Goal: Transaction & Acquisition: Download file/media

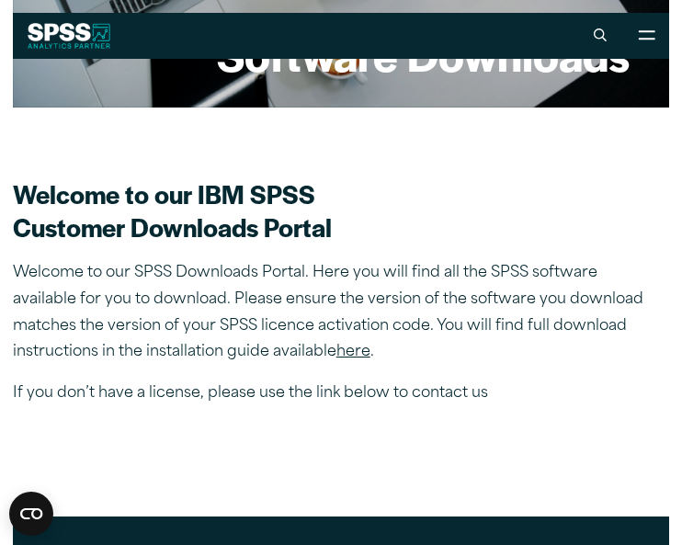
scroll to position [329, 0]
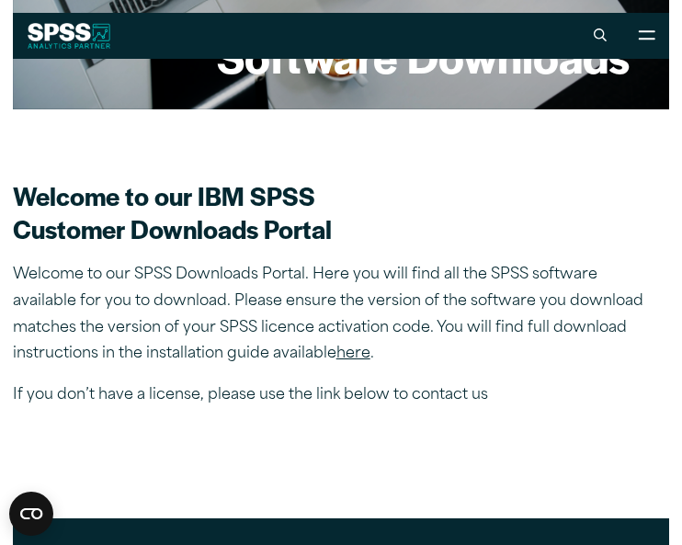
click at [359, 355] on link "here" at bounding box center [353, 353] width 34 height 15
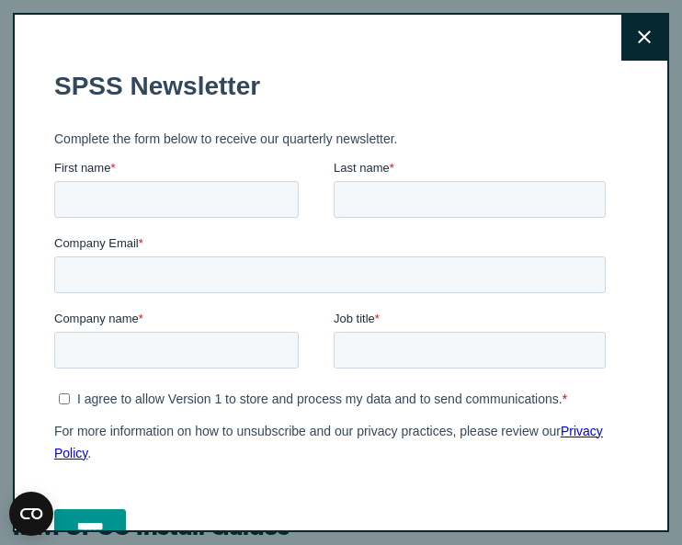
click at [648, 27] on button "Close" at bounding box center [644, 38] width 46 height 46
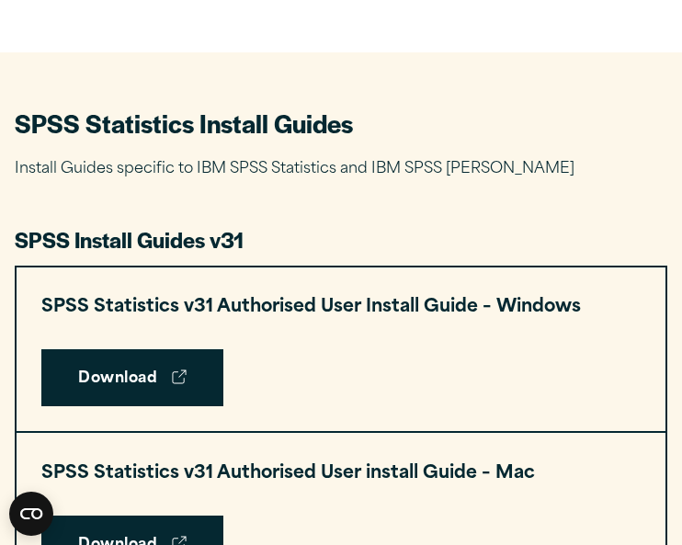
scroll to position [740, 0]
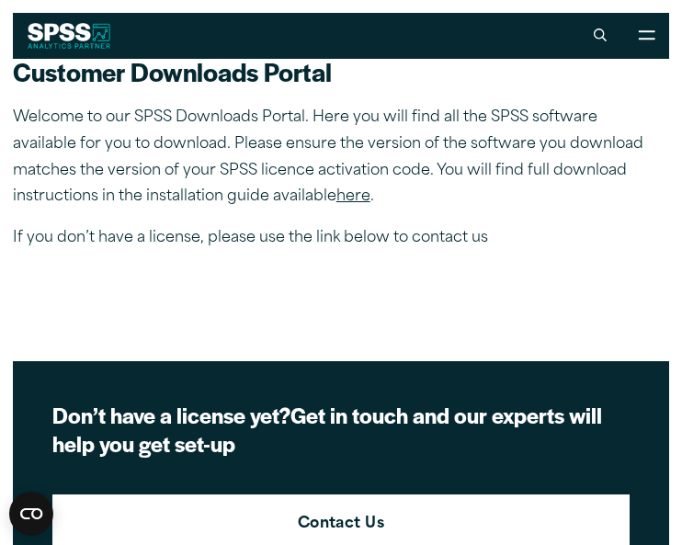
scroll to position [483, 0]
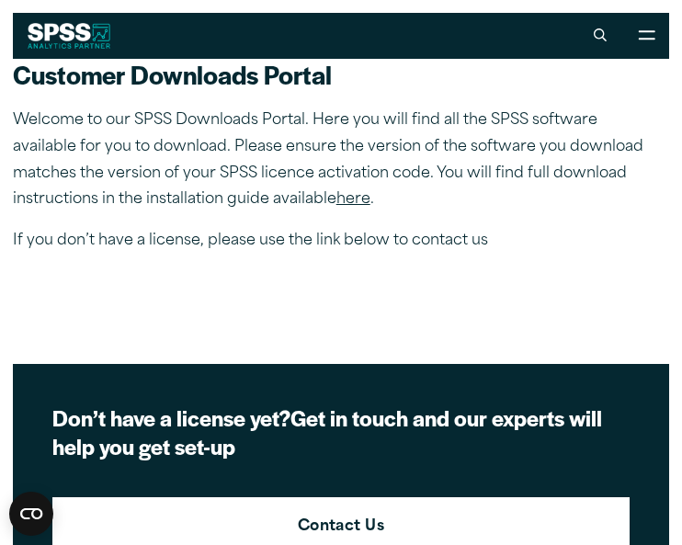
click at [355, 199] on link "here" at bounding box center [353, 199] width 34 height 15
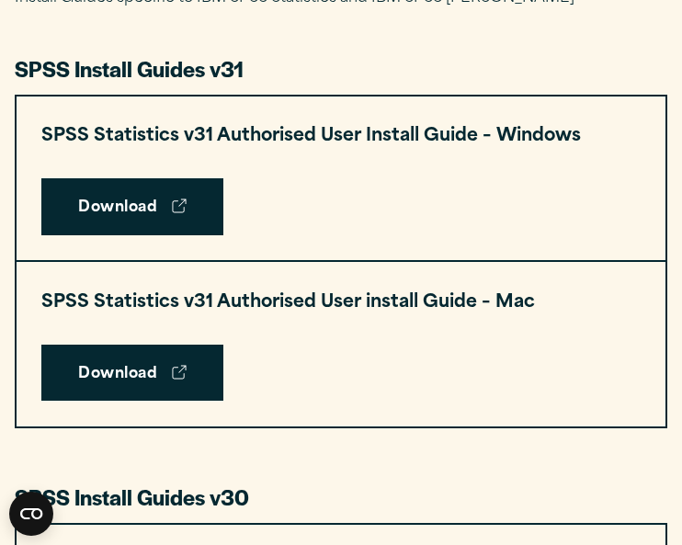
scroll to position [910, 0]
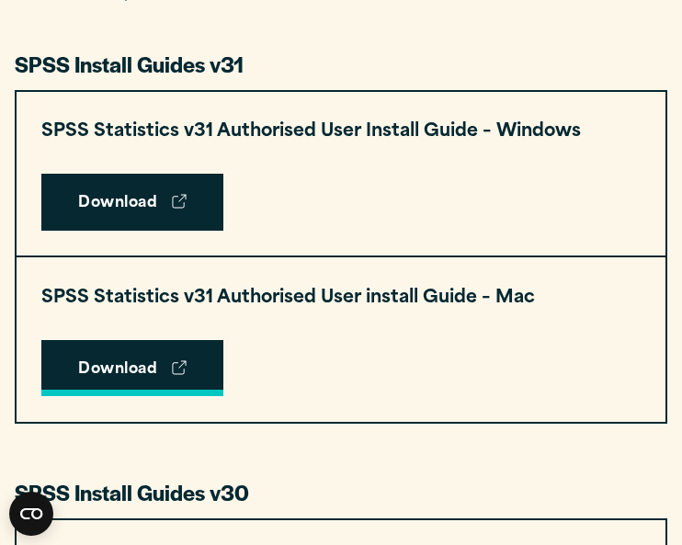
click at [157, 364] on link "Download" at bounding box center [132, 368] width 182 height 57
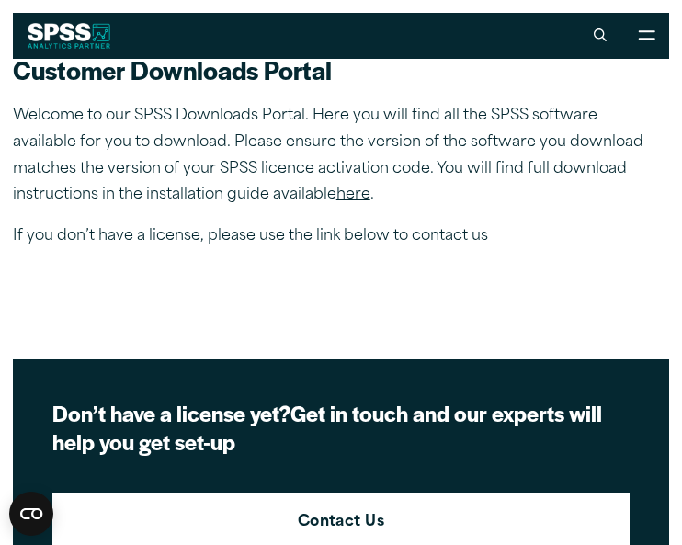
scroll to position [462, 0]
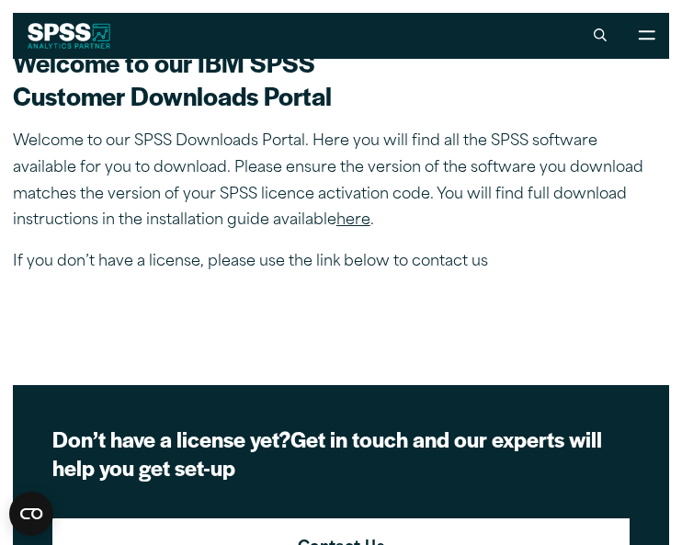
click at [357, 221] on link "here" at bounding box center [353, 220] width 34 height 15
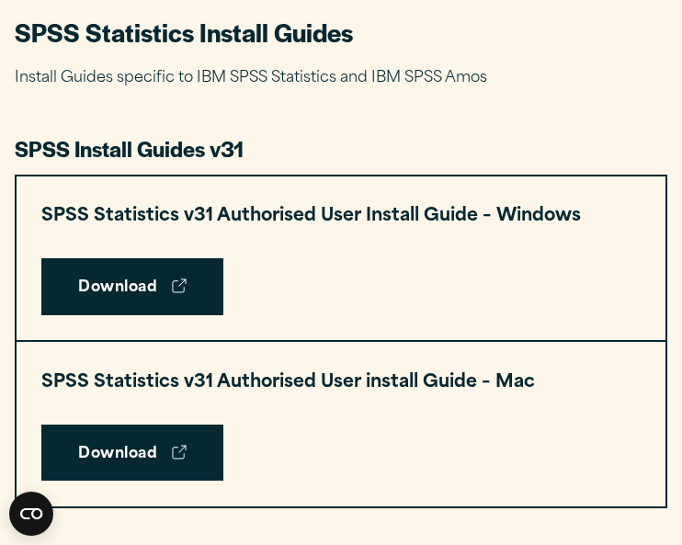
scroll to position [829, 0]
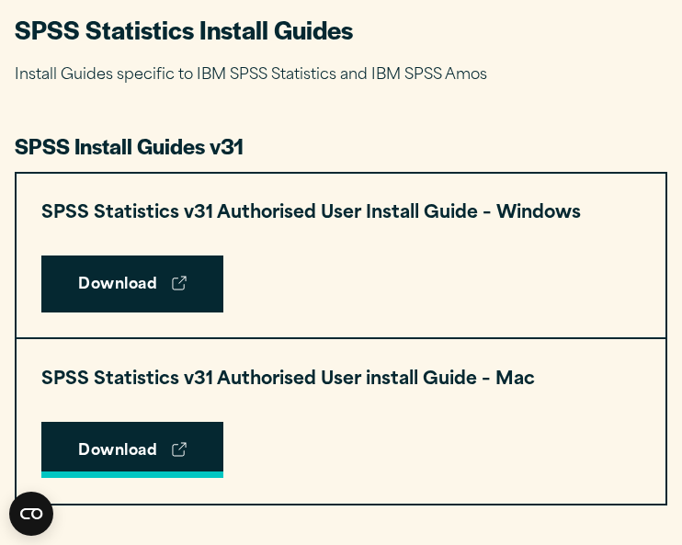
click at [167, 450] on link "Download" at bounding box center [132, 450] width 182 height 57
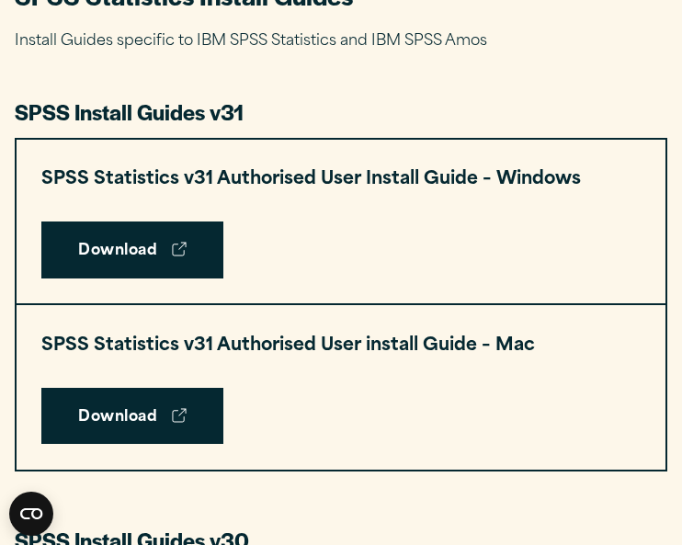
scroll to position [865, 0]
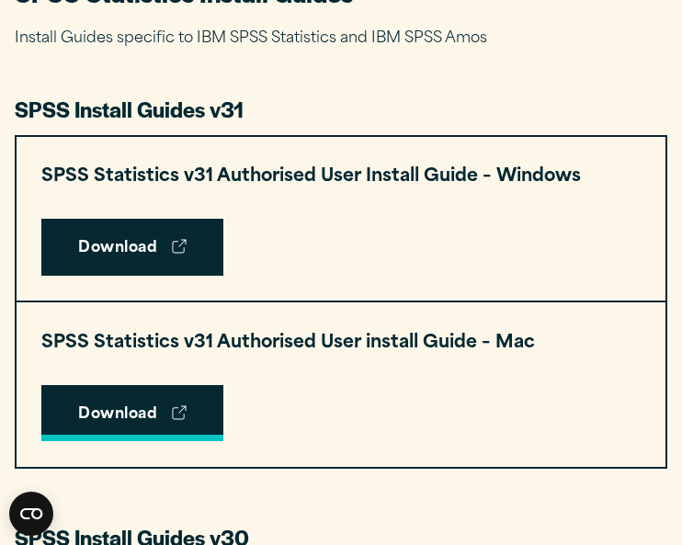
click at [160, 425] on link "Download" at bounding box center [132, 413] width 182 height 57
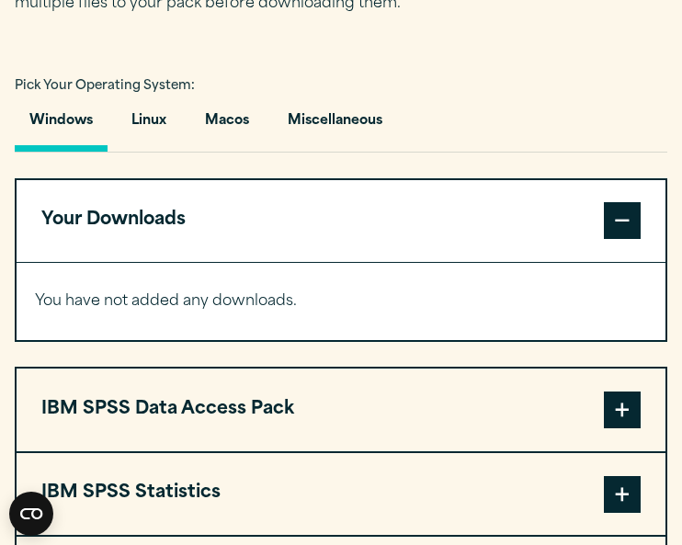
scroll to position [1291, 0]
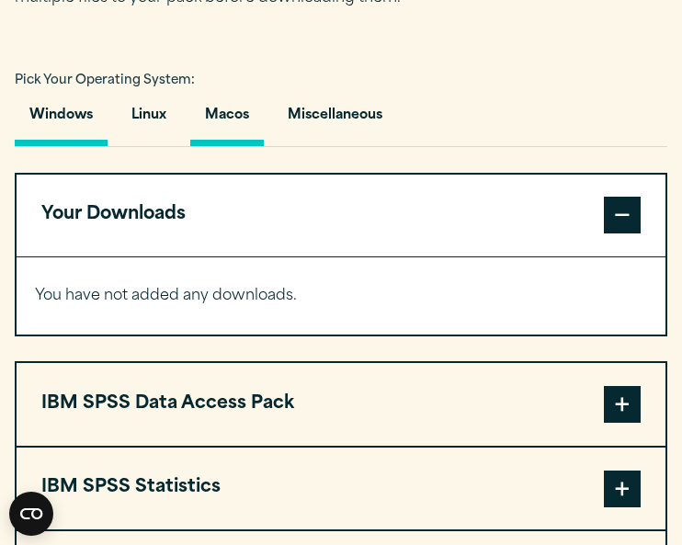
click at [238, 106] on button "Macos" at bounding box center [226, 120] width 73 height 52
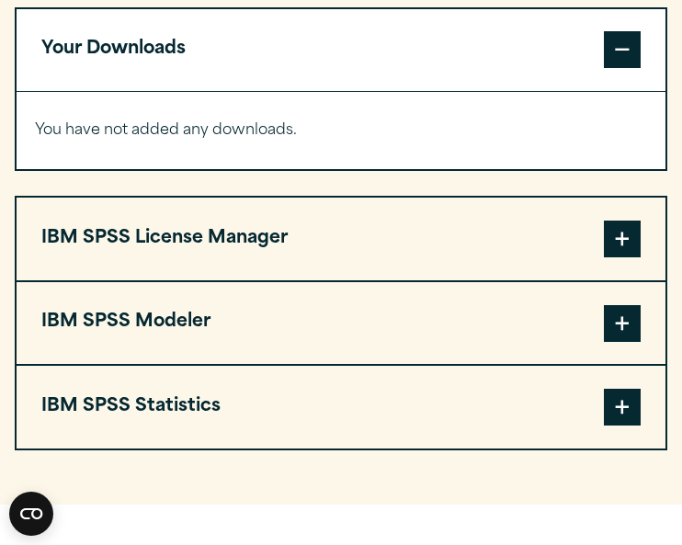
scroll to position [1465, 0]
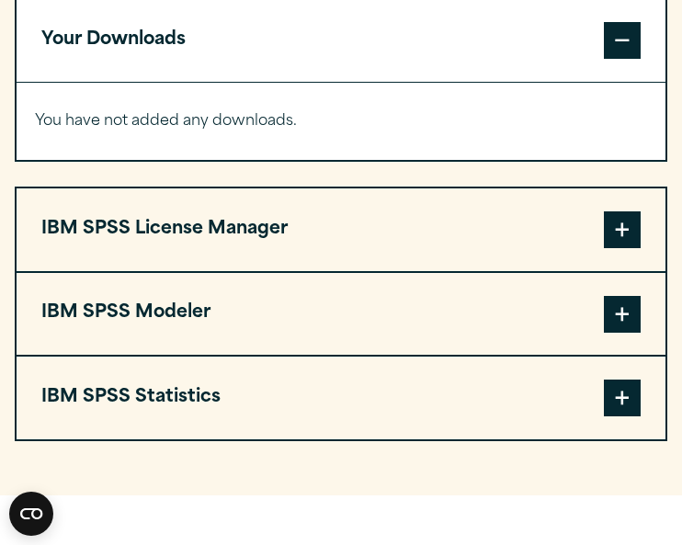
click at [365, 392] on button "IBM SPSS Statistics" at bounding box center [341, 397] width 649 height 83
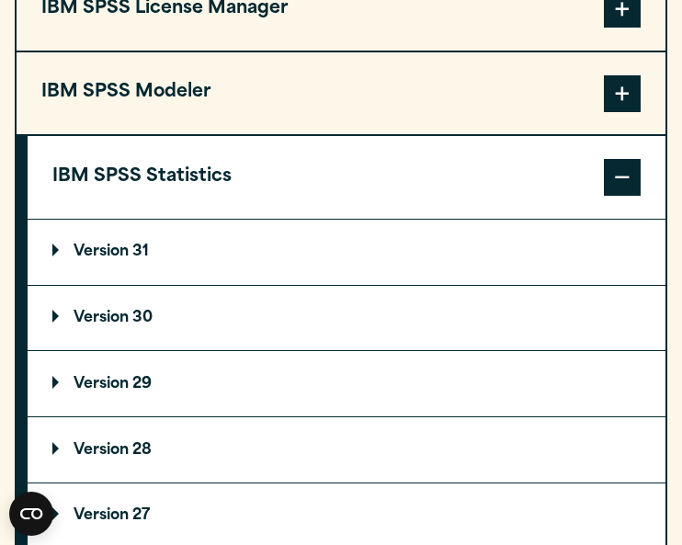
scroll to position [1688, 0]
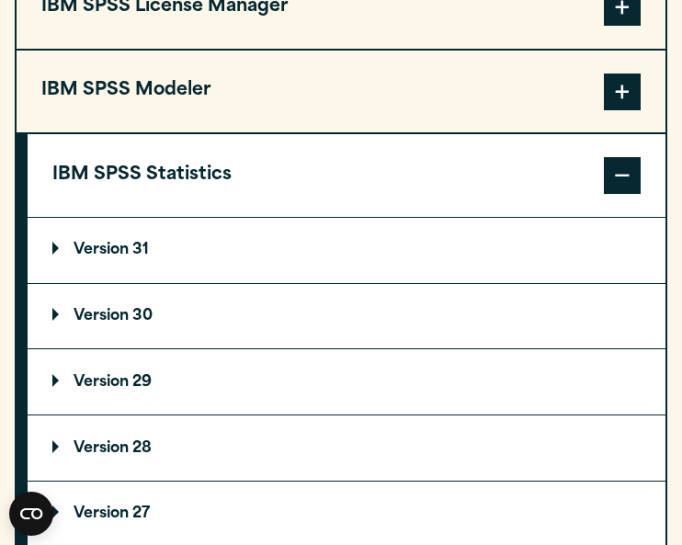
click at [220, 233] on summary "Version 31" at bounding box center [347, 250] width 638 height 65
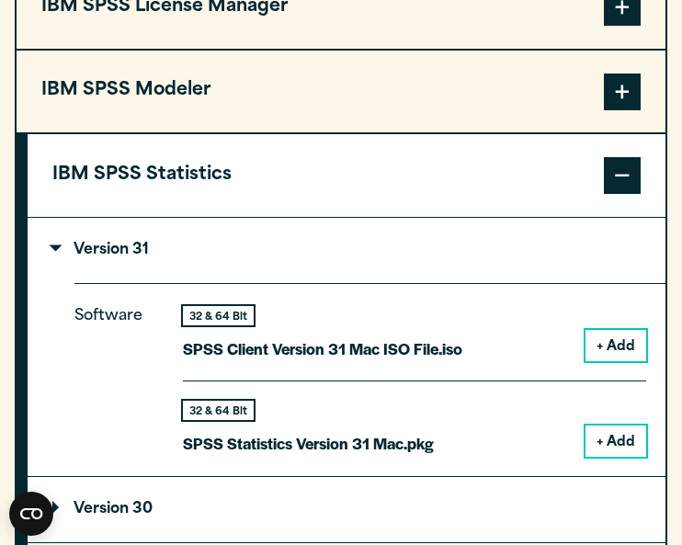
click at [615, 436] on button "+ Add" at bounding box center [615, 440] width 61 height 31
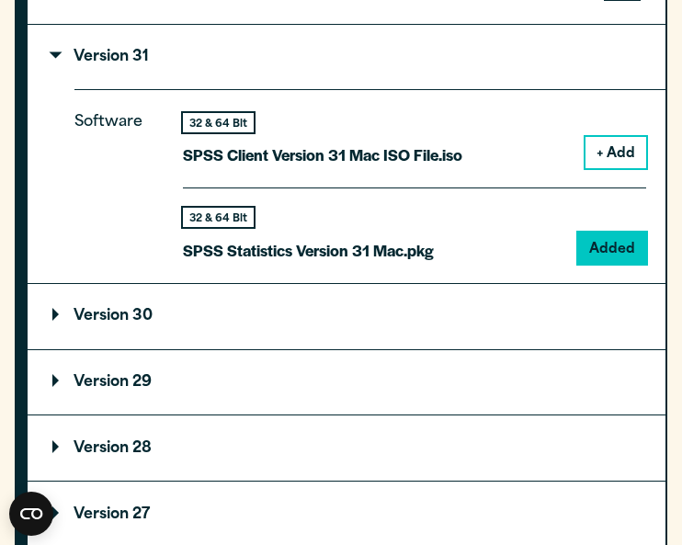
scroll to position [1961, 0]
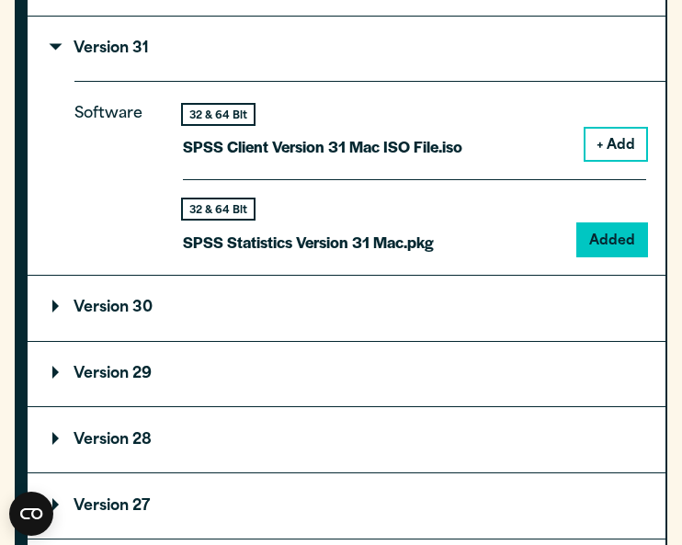
click at [433, 229] on p "SPSS Statistics Version 31 Mac.pkg" at bounding box center [308, 242] width 251 height 27
click at [264, 229] on p "SPSS Statistics Version 31 Mac.pkg" at bounding box center [308, 242] width 251 height 27
click at [503, 220] on div "32 & 64 Bit SPSS Statistics Version 31 Mac.pkg Added" at bounding box center [414, 217] width 463 height 76
click at [504, 220] on div "32 & 64 Bit SPSS Statistics Version 31 Mac.pkg Added" at bounding box center [414, 217] width 463 height 76
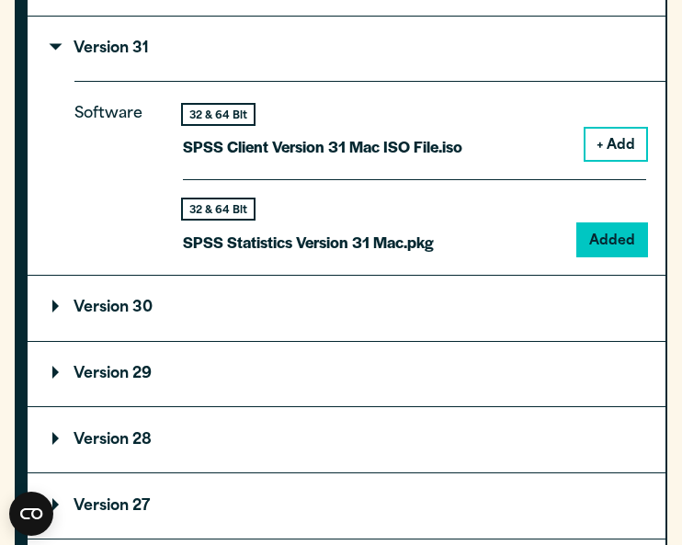
click at [338, 243] on p "SPSS Statistics Version 31 Mac.pkg" at bounding box center [308, 242] width 251 height 27
click at [203, 209] on div "32 & 64 Bit" at bounding box center [218, 208] width 71 height 19
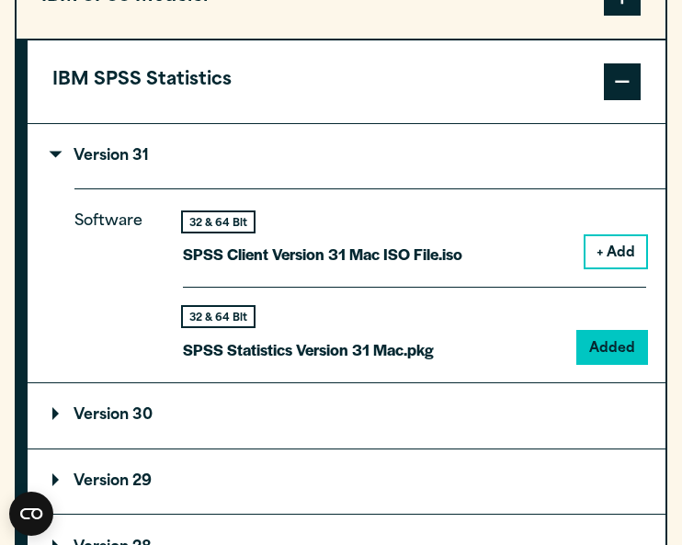
scroll to position [1860, 0]
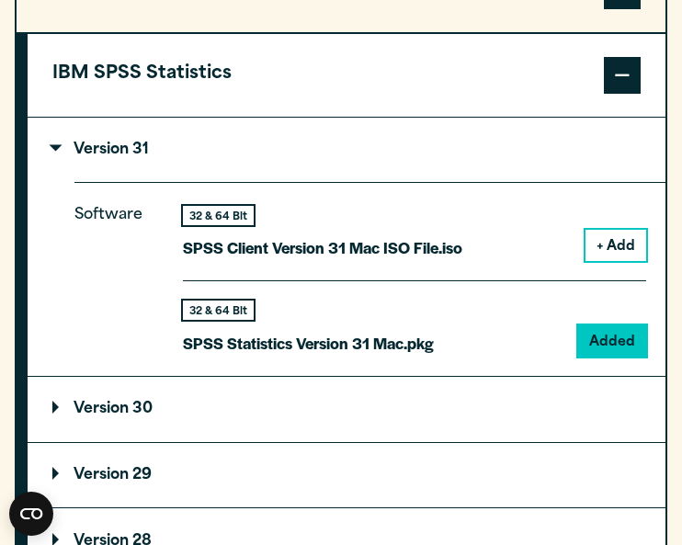
click at [391, 347] on p "SPSS Statistics Version 31 Mac.pkg" at bounding box center [308, 343] width 251 height 27
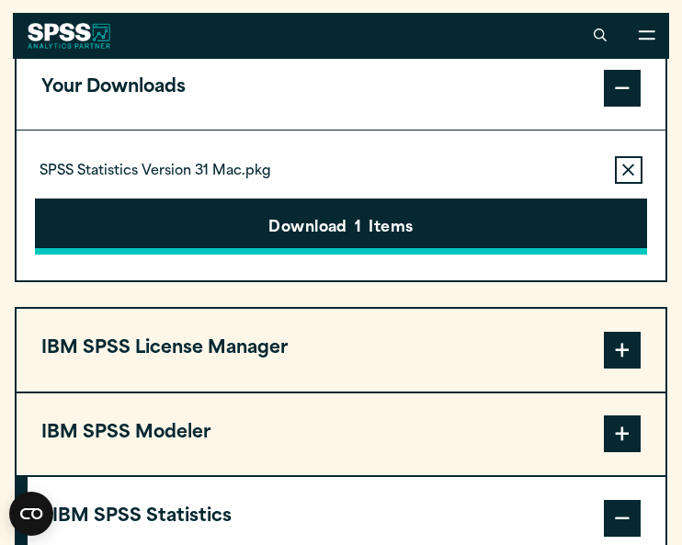
scroll to position [1418, 0]
click at [342, 213] on button "Download 1 Items" at bounding box center [341, 226] width 612 height 57
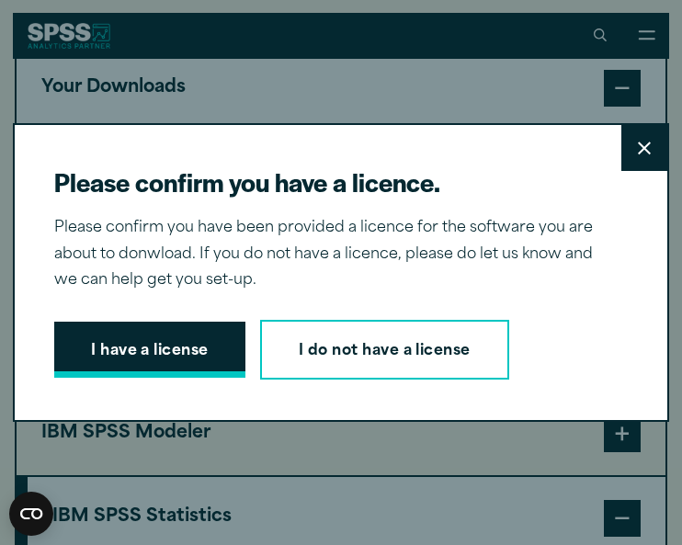
click at [201, 350] on button "I have a license" at bounding box center [149, 350] width 191 height 57
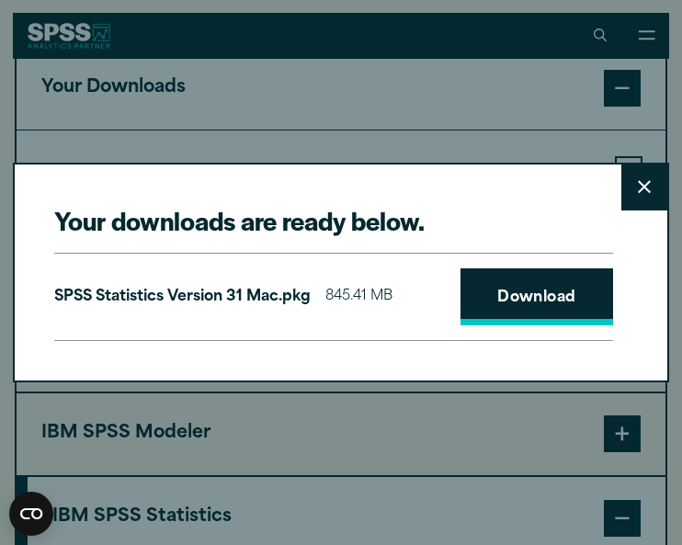
click at [500, 296] on link "Download" at bounding box center [536, 296] width 153 height 57
